Goal: Find specific page/section: Find specific page/section

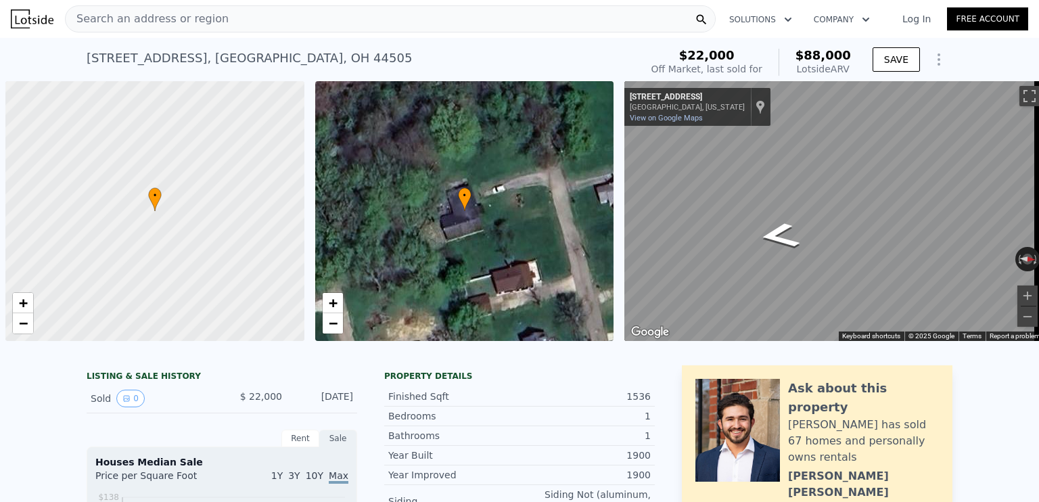
scroll to position [0, 5]
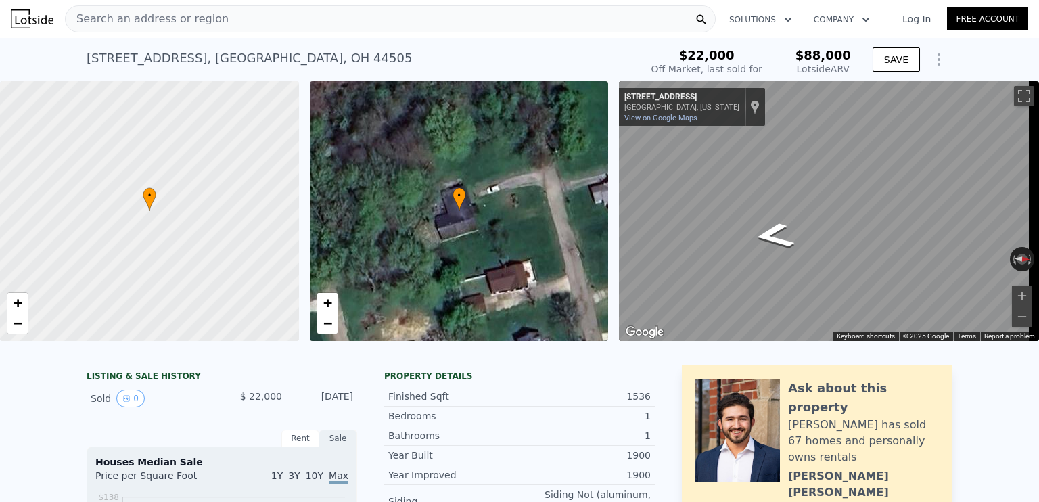
click at [212, 23] on div "Search an address or region" at bounding box center [390, 18] width 651 height 27
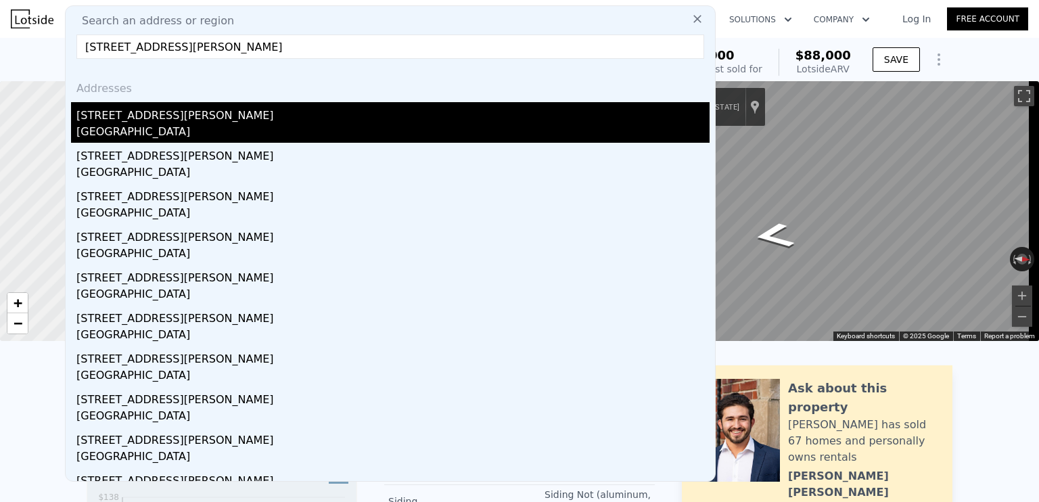
type input "[STREET_ADDRESS][PERSON_NAME]"
click at [141, 116] on div "[STREET_ADDRESS][PERSON_NAME]" at bounding box center [392, 113] width 633 height 22
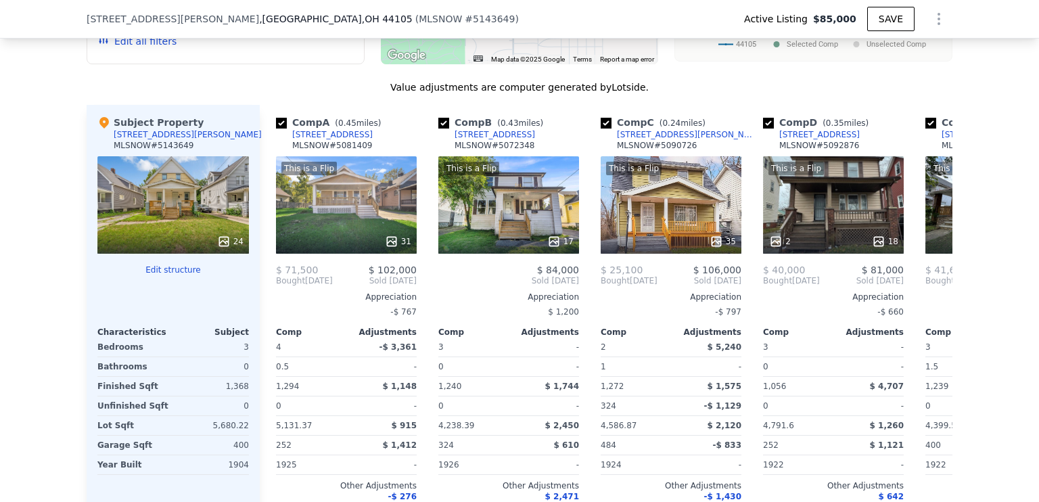
scroll to position [1473, 0]
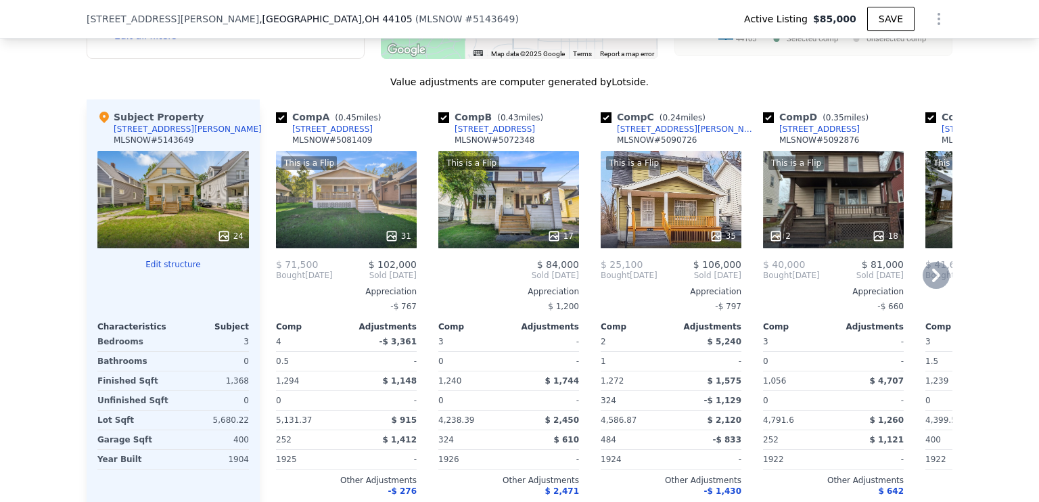
click at [932, 282] on icon at bounding box center [936, 275] width 8 height 14
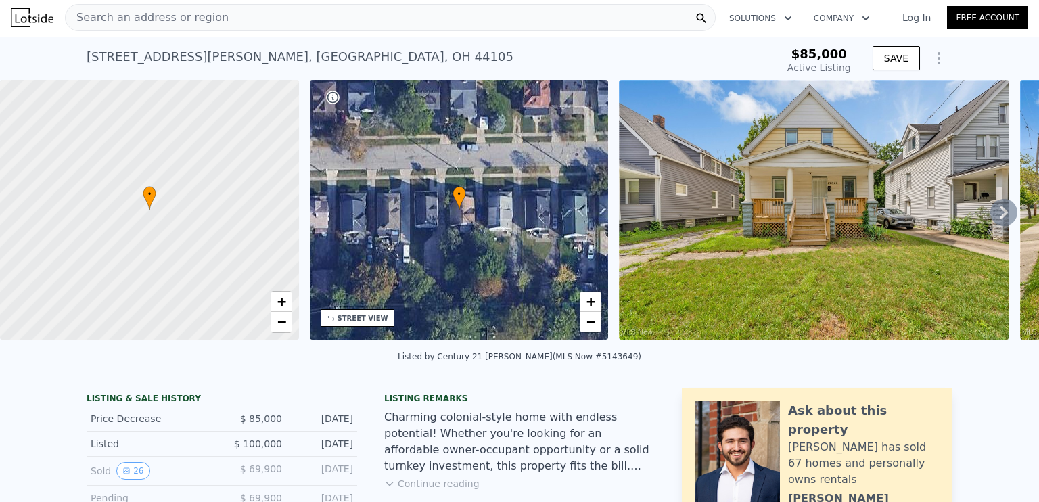
scroll to position [0, 0]
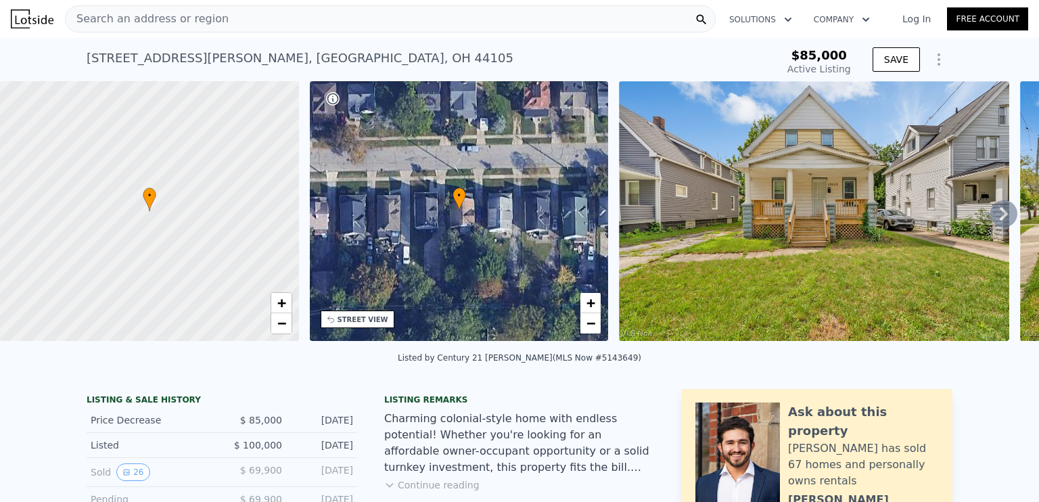
click at [197, 23] on span "Search an address or region" at bounding box center [147, 19] width 163 height 16
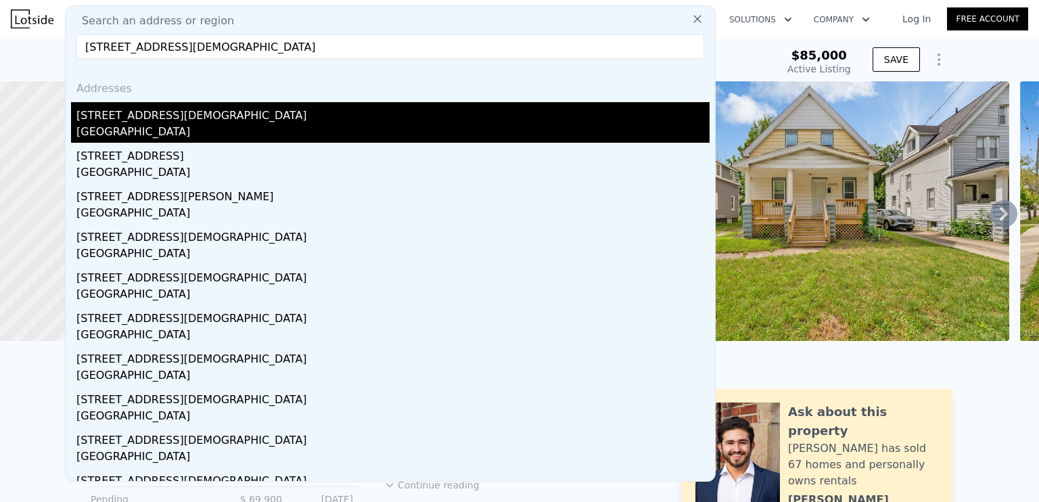
type input "[STREET_ADDRESS][DEMOGRAPHIC_DATA]"
click at [166, 124] on div "[GEOGRAPHIC_DATA]" at bounding box center [392, 133] width 633 height 19
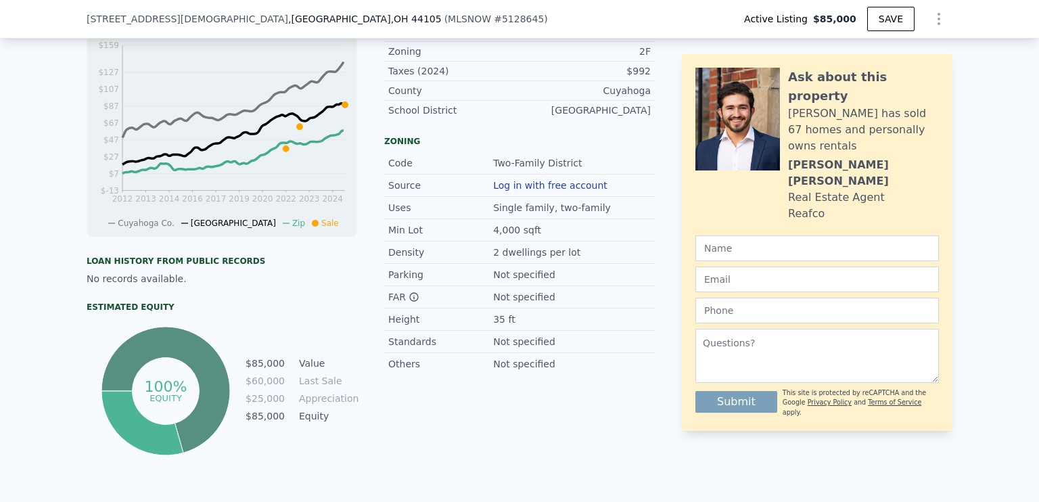
scroll to position [621, 0]
